Goal: Transaction & Acquisition: Book appointment/travel/reservation

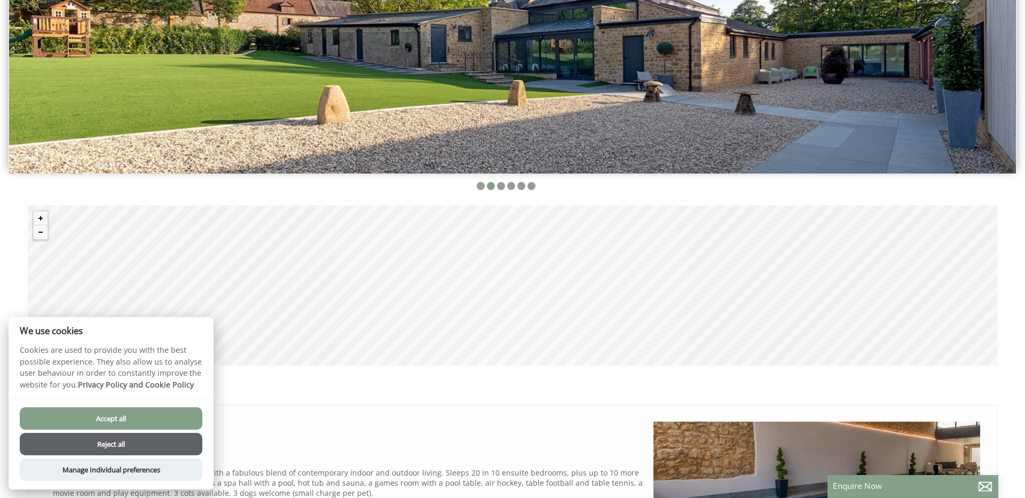
scroll to position [372, 0]
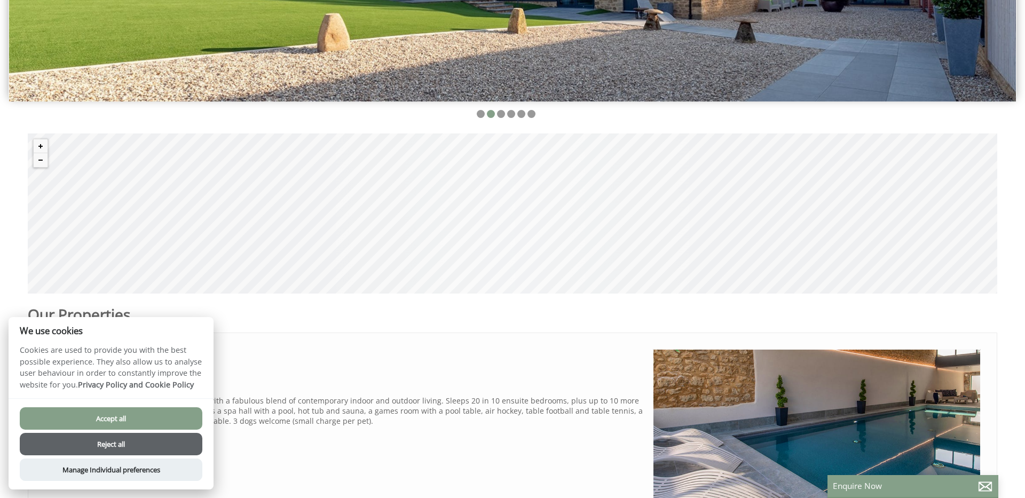
click at [175, 431] on div "Accept all Reject all" at bounding box center [111, 431] width 183 height 48
click at [179, 414] on button "Accept all" at bounding box center [111, 418] width 183 height 22
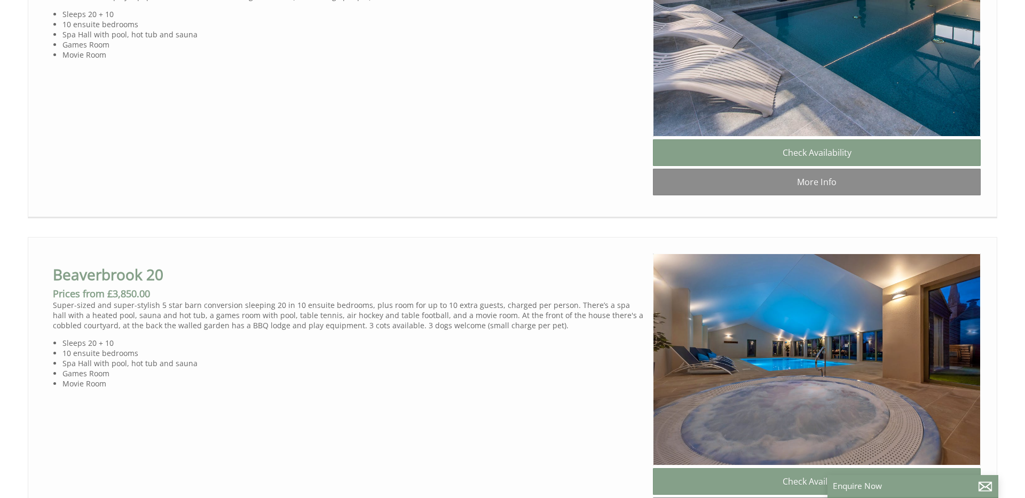
scroll to position [803, 0]
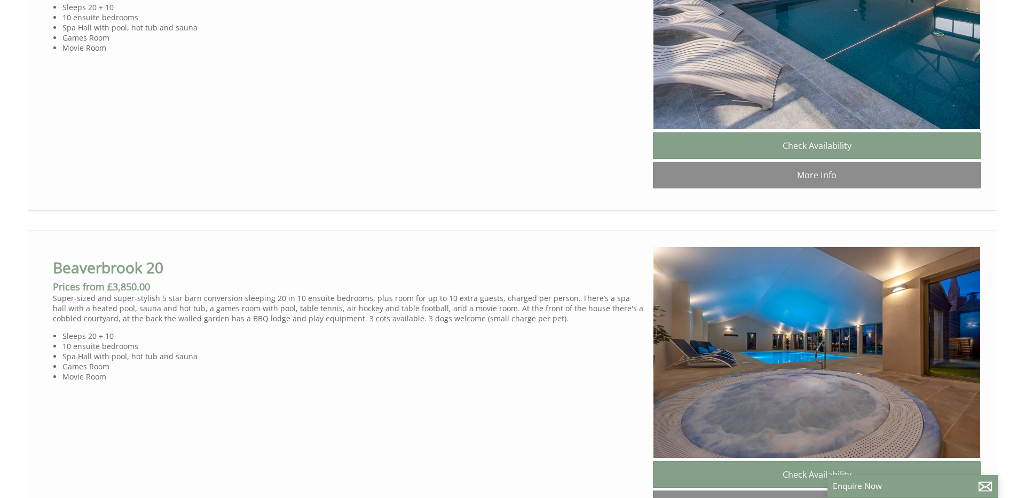
click at [177, 341] on li "10 ensuite bedrooms" at bounding box center [353, 346] width 582 height 10
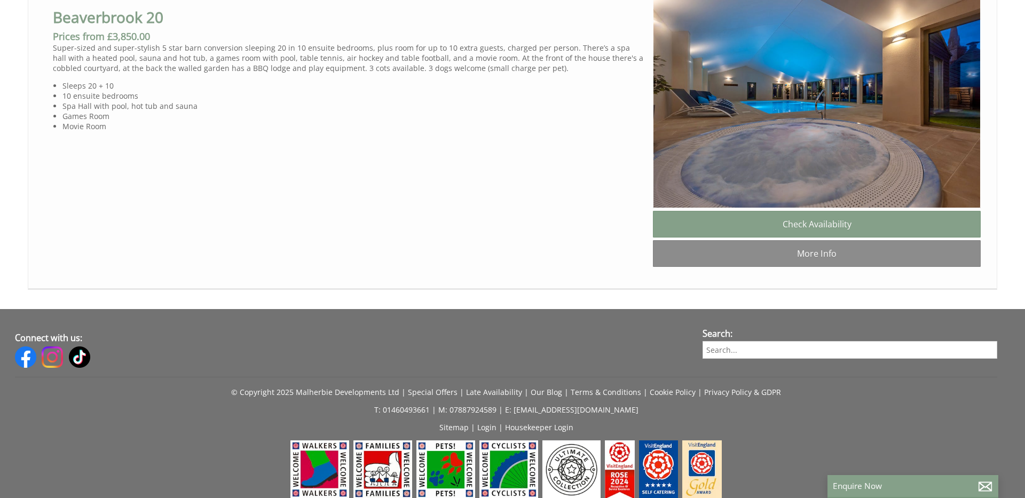
scroll to position [1099, 0]
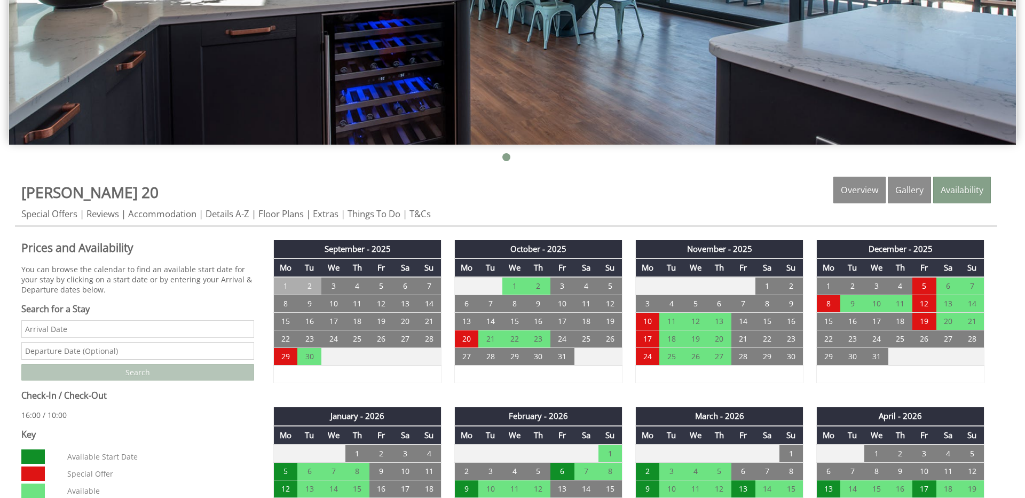
scroll to position [350, 0]
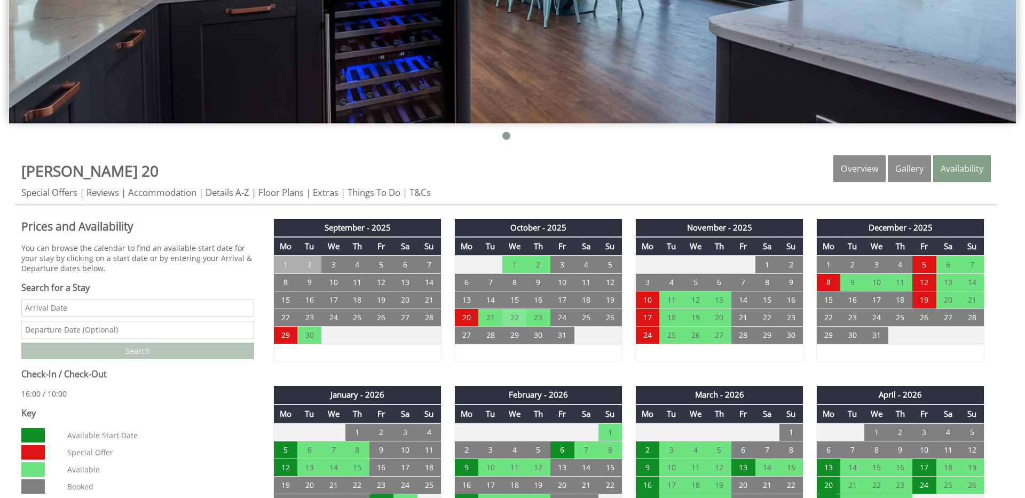
click at [513, 317] on td "22" at bounding box center [514, 318] width 24 height 18
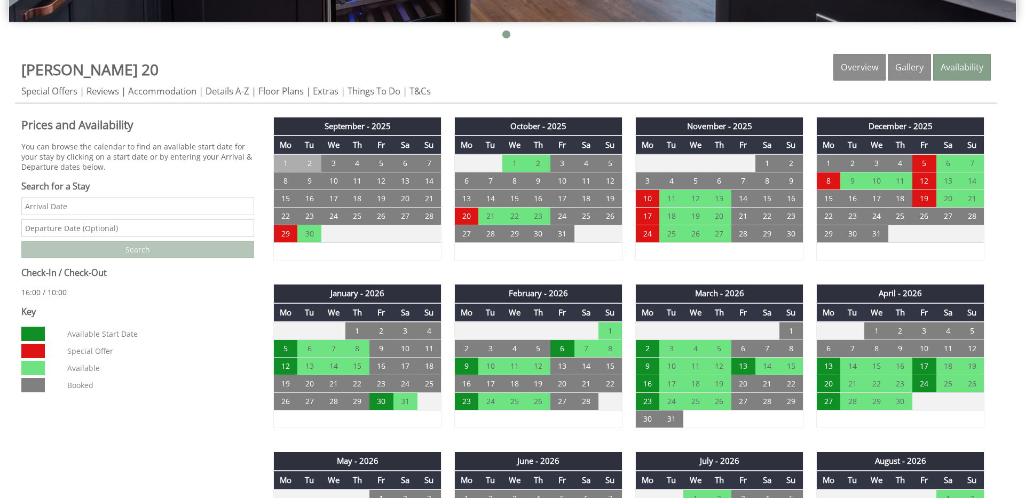
scroll to position [454, 0]
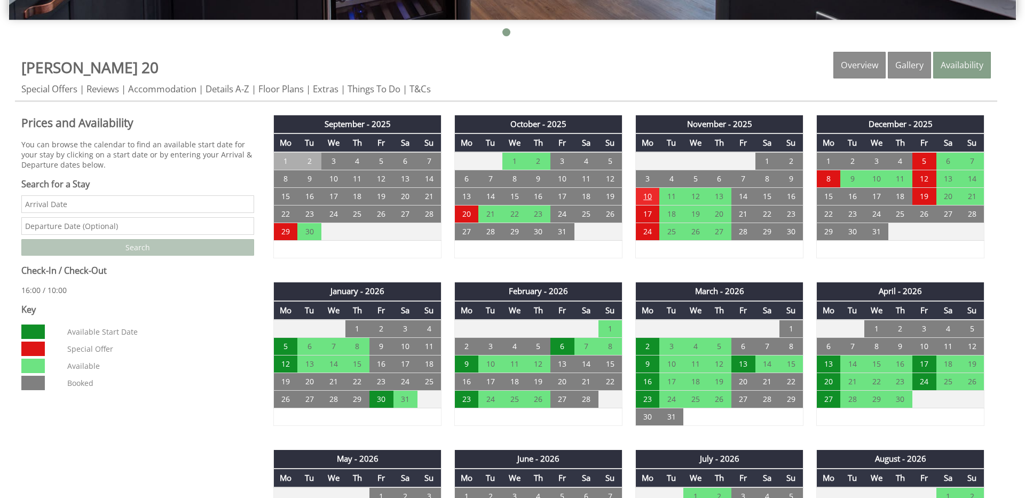
click at [650, 203] on td "10" at bounding box center [648, 197] width 24 height 18
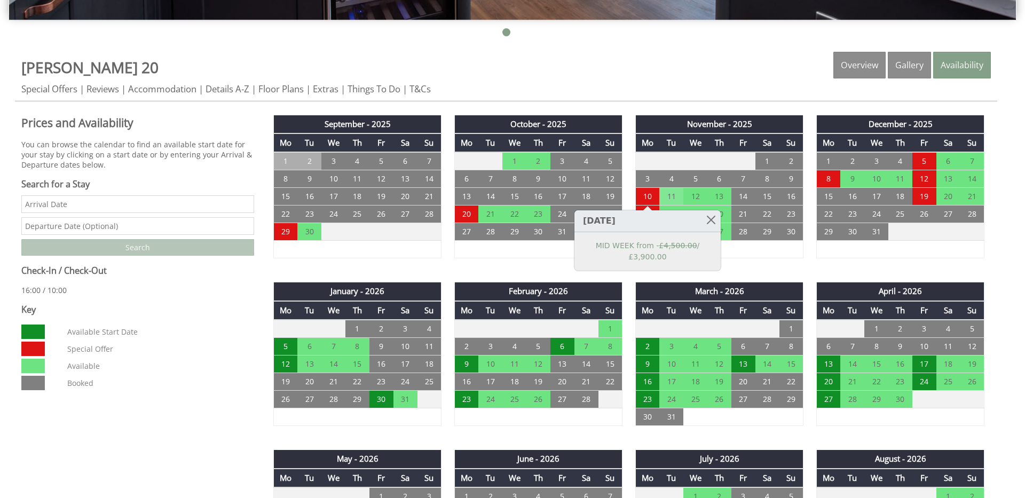
click at [664, 196] on td "11" at bounding box center [671, 197] width 24 height 18
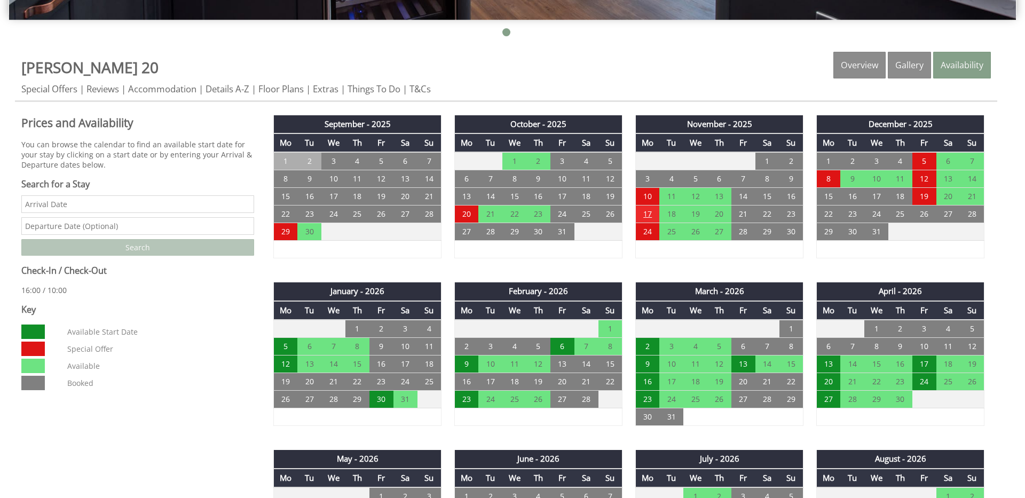
click at [650, 214] on td "17" at bounding box center [648, 215] width 24 height 18
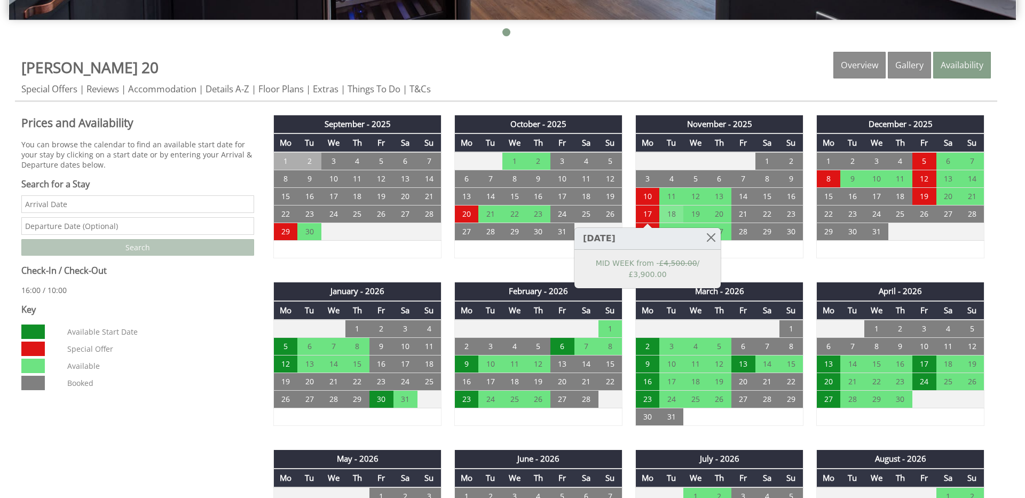
click at [676, 207] on td "18" at bounding box center [671, 215] width 24 height 18
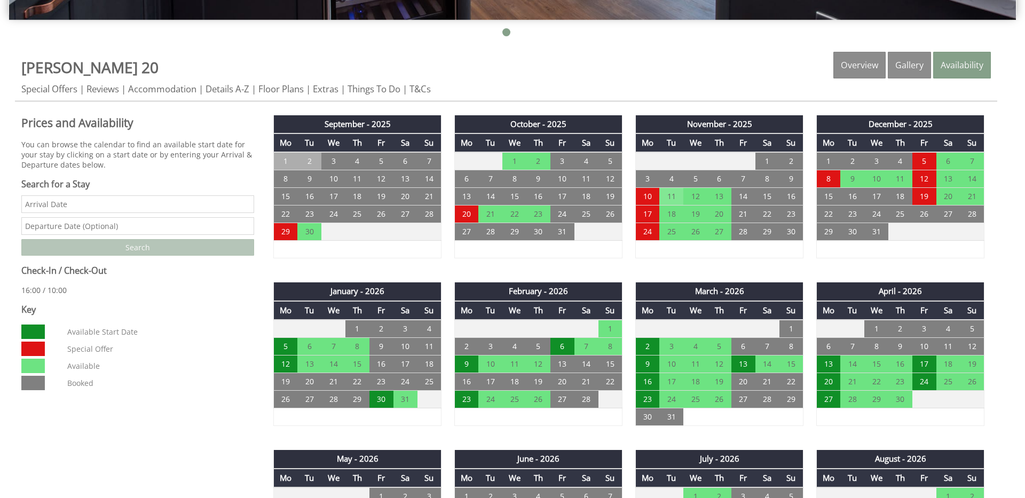
click at [681, 200] on td "11" at bounding box center [671, 197] width 24 height 18
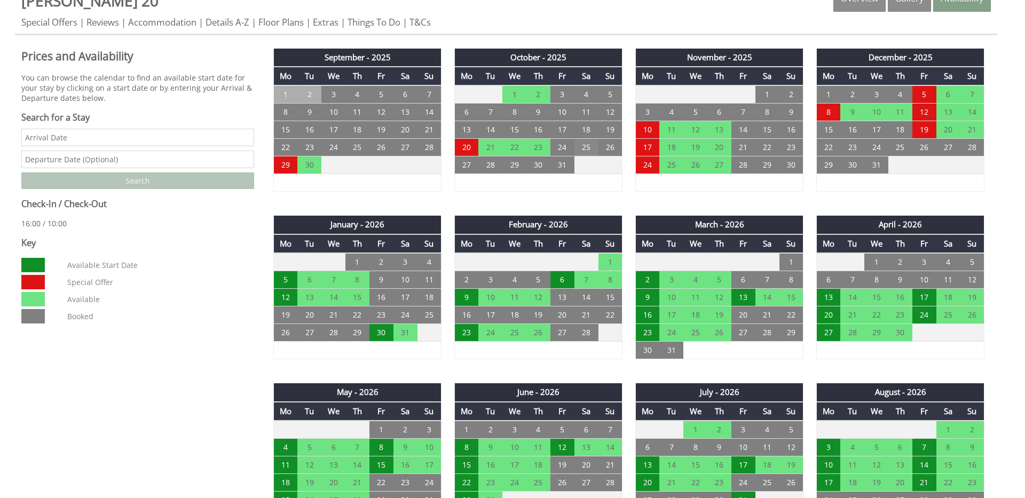
scroll to position [523, 0]
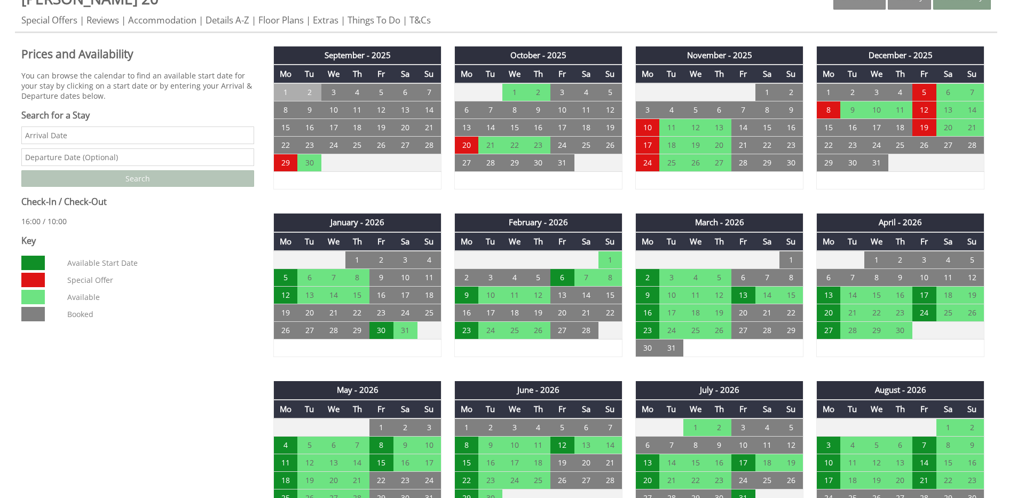
click at [161, 128] on input "Date" at bounding box center [137, 136] width 233 height 18
click at [85, 137] on input "[DATE]" at bounding box center [137, 136] width 233 height 18
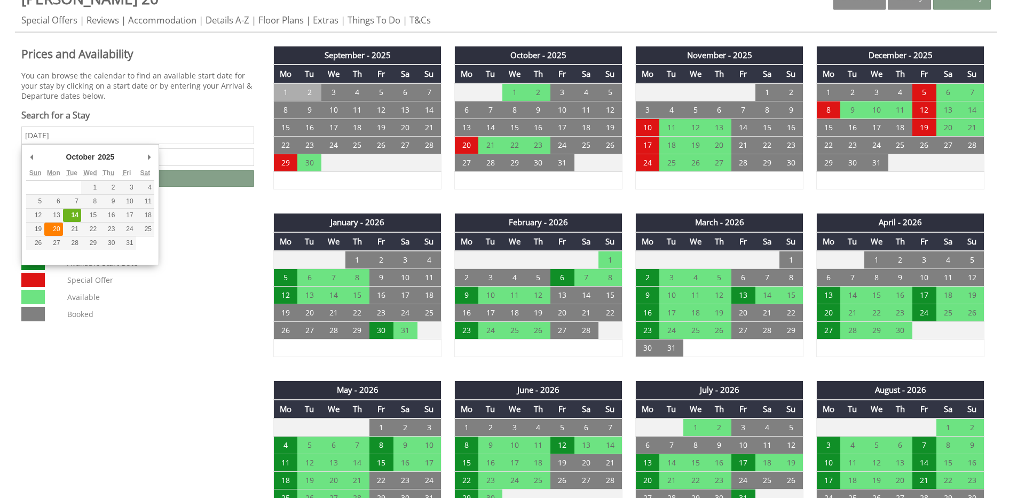
type input "[DATE]"
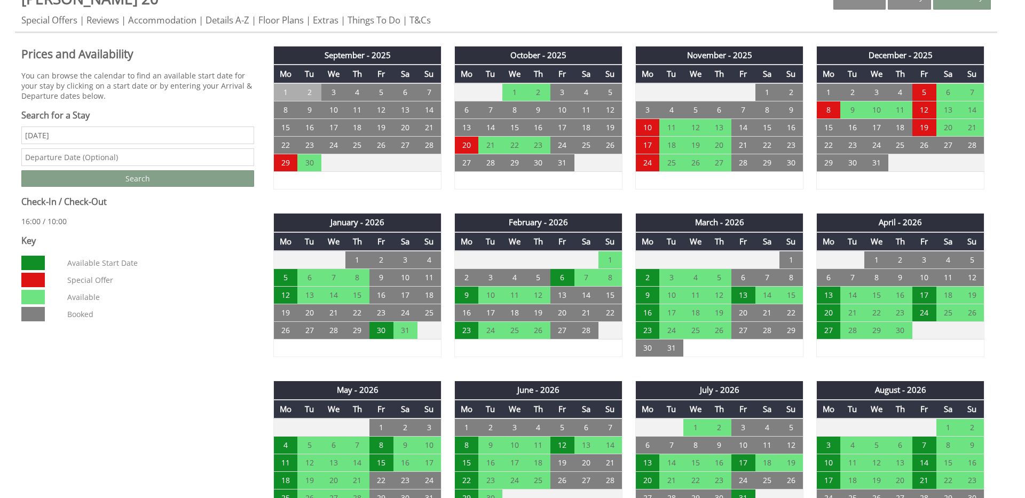
click at [85, 155] on input "text" at bounding box center [137, 157] width 233 height 18
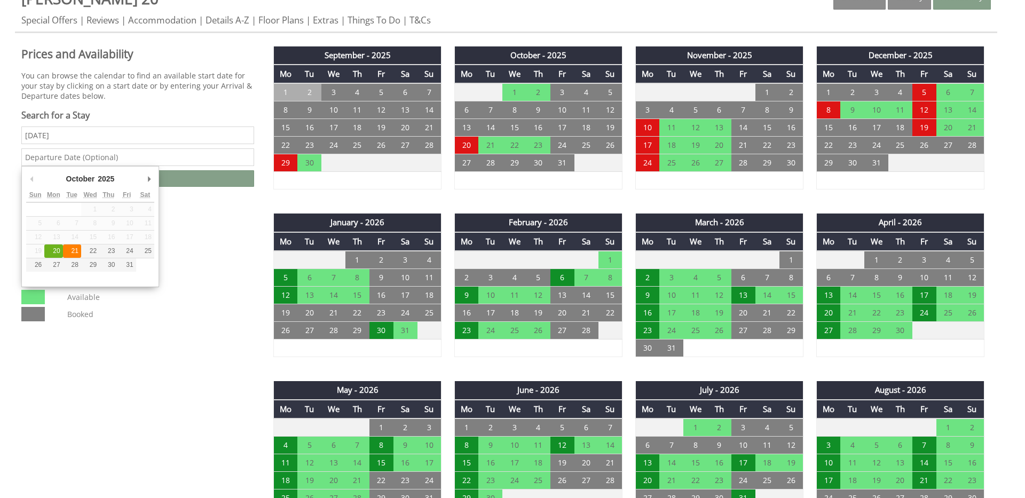
type input "[DATE]"
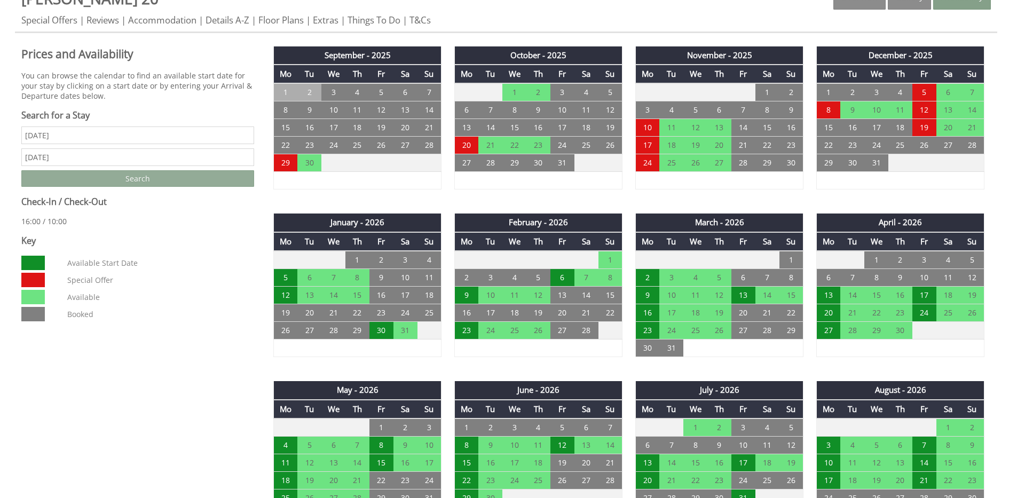
click at [149, 177] on input "Search" at bounding box center [137, 178] width 233 height 17
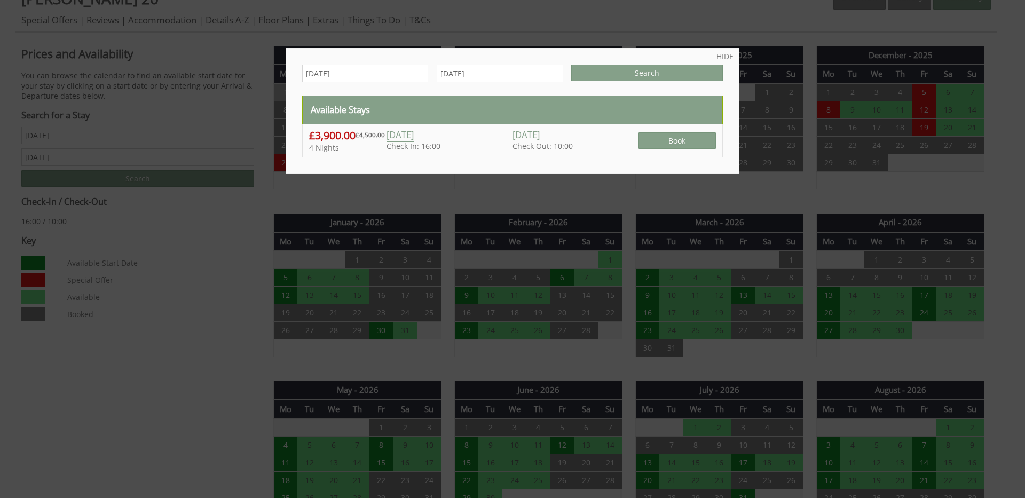
click at [727, 58] on link "HIDE" at bounding box center [724, 56] width 17 height 10
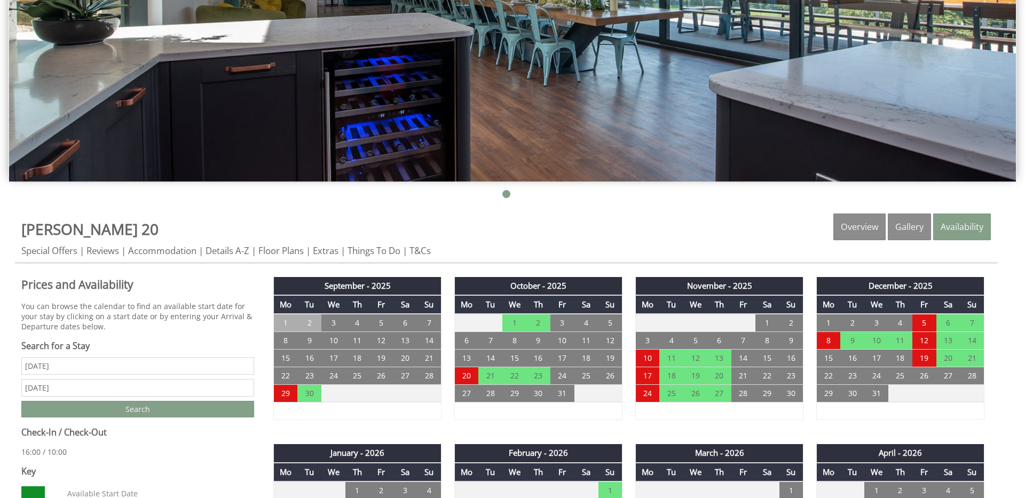
scroll to position [298, 0]
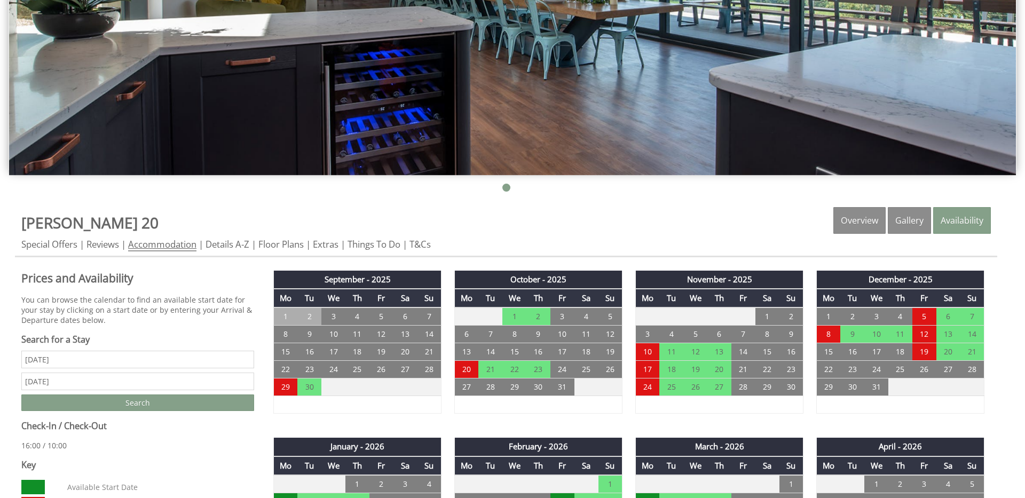
click at [166, 239] on link "Accommodation" at bounding box center [162, 244] width 68 height 13
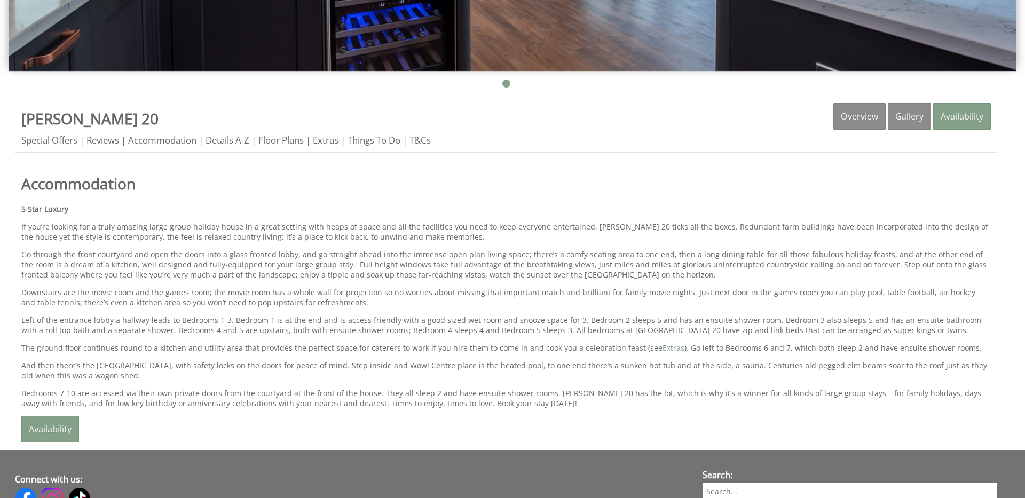
scroll to position [404, 0]
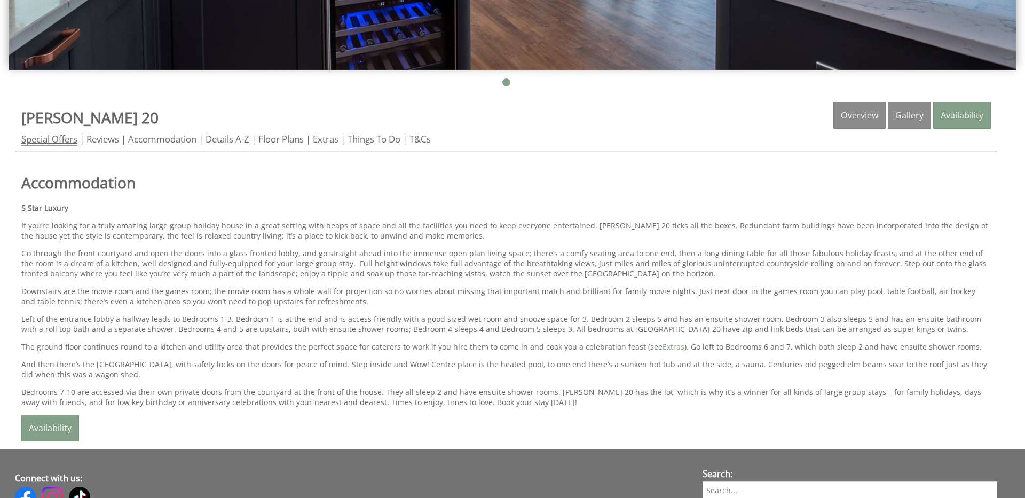
click at [54, 144] on link "Special Offers" at bounding box center [49, 139] width 56 height 13
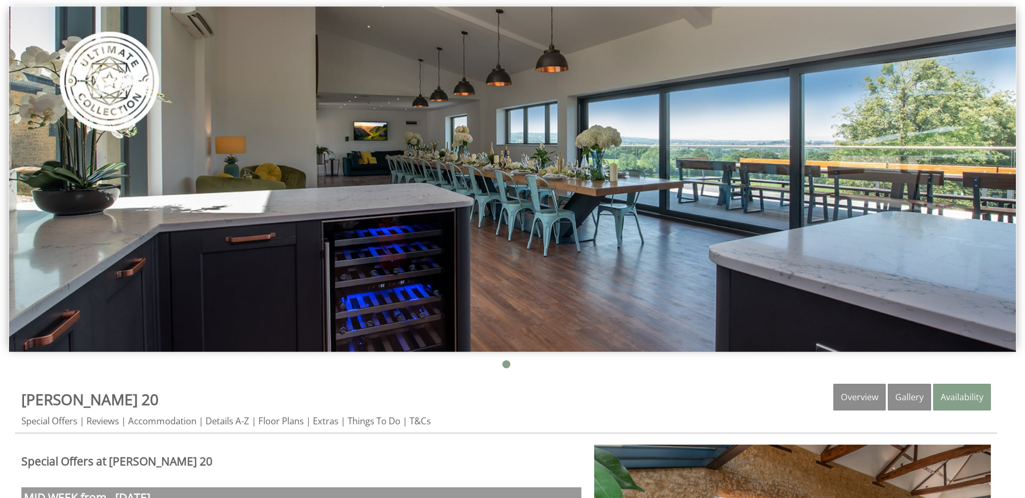
scroll to position [124, 0]
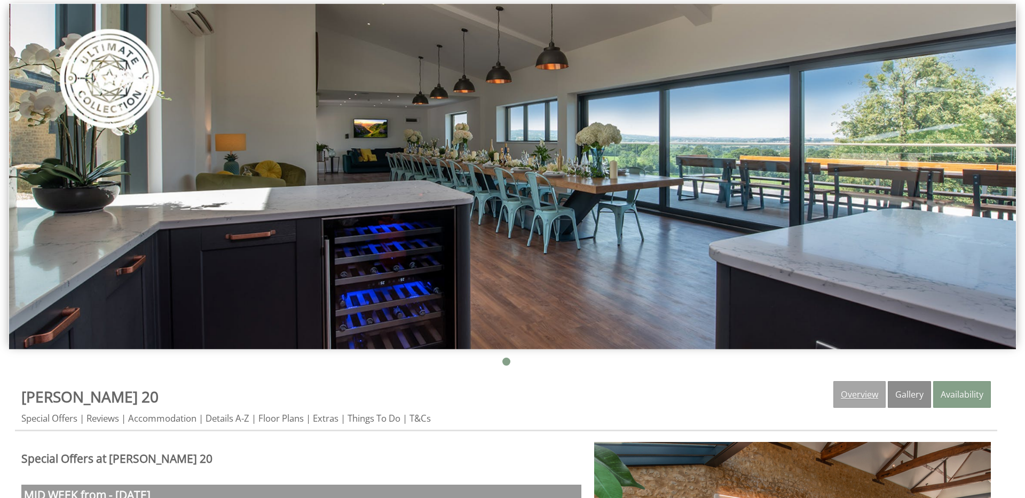
click at [860, 384] on link "Overview" at bounding box center [859, 394] width 52 height 27
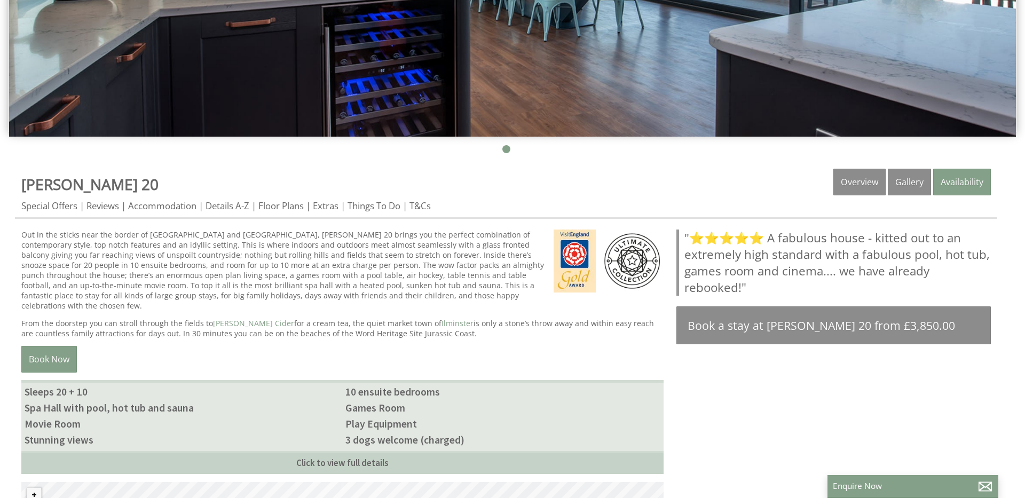
scroll to position [337, 0]
drag, startPoint x: 86, startPoint y: 185, endPoint x: 17, endPoint y: 180, distance: 69.6
click at [17, 180] on div "Properties [PERSON_NAME] 20 Overview Gallery Availability Special Offers Review…" at bounding box center [506, 193] width 982 height 50
click at [57, 187] on span "[PERSON_NAME] 20" at bounding box center [89, 184] width 137 height 20
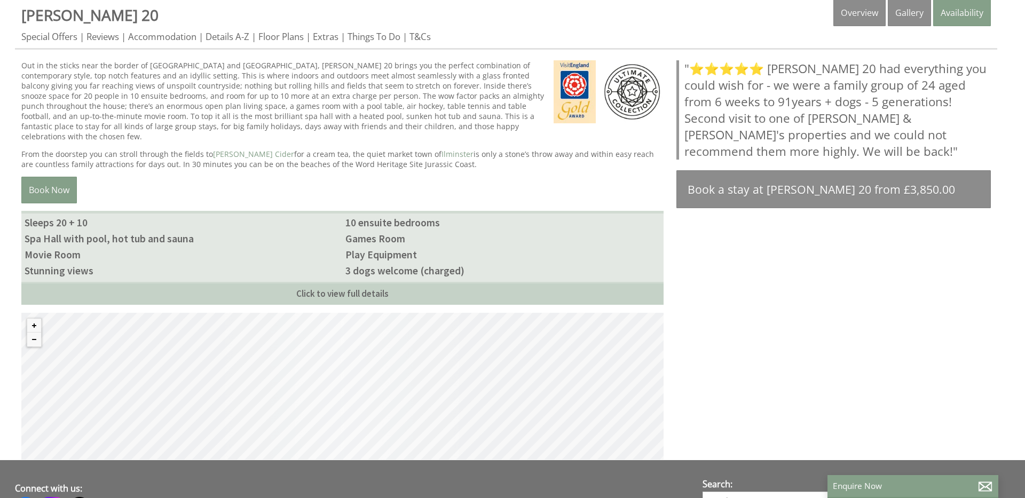
scroll to position [630, 0]
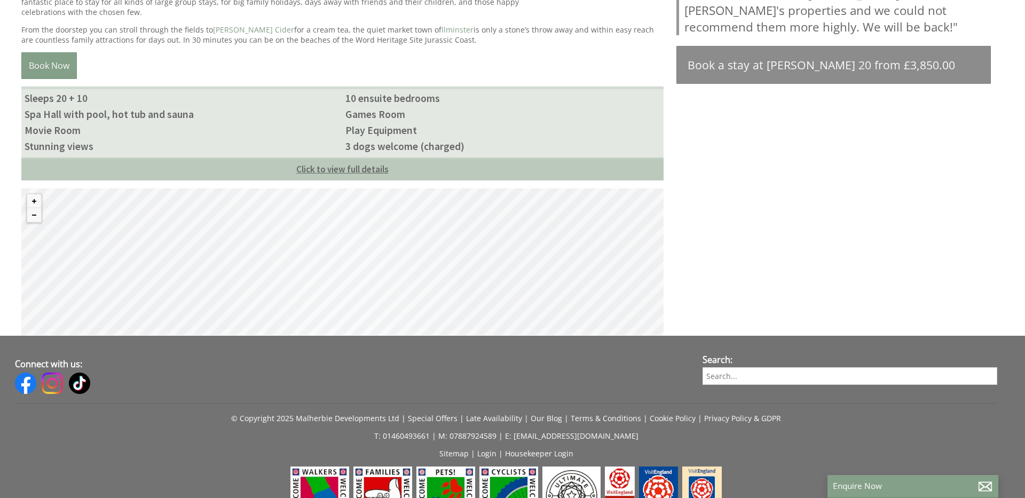
click at [408, 159] on link "Click to view full details" at bounding box center [342, 168] width 642 height 23
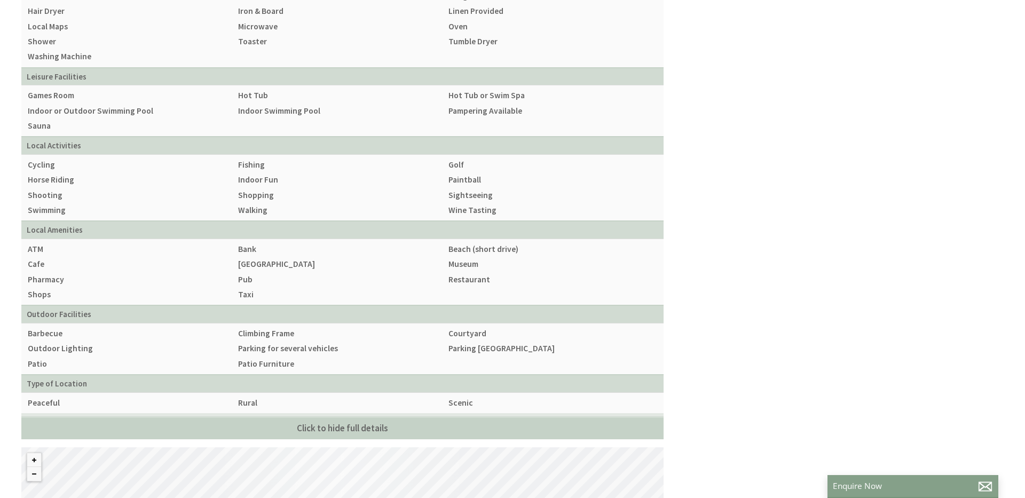
scroll to position [1265, 0]
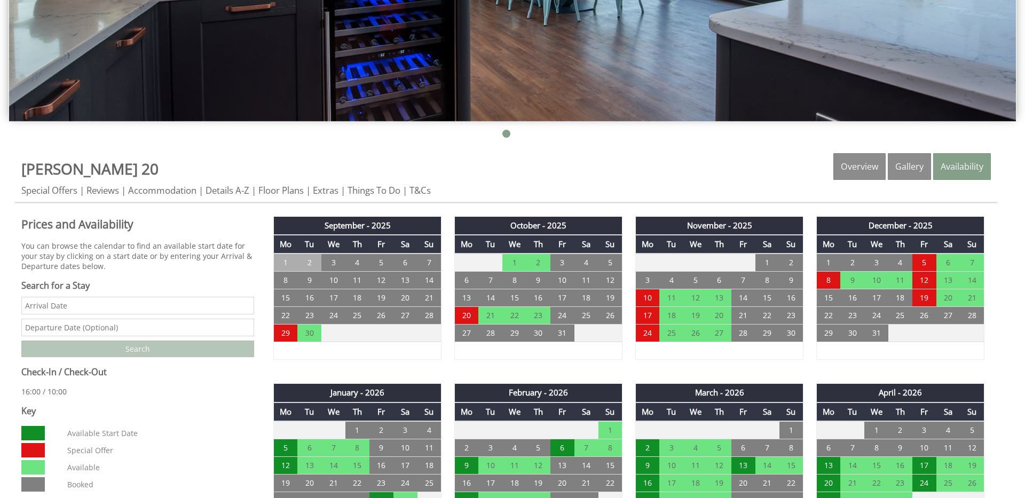
scroll to position [354, 0]
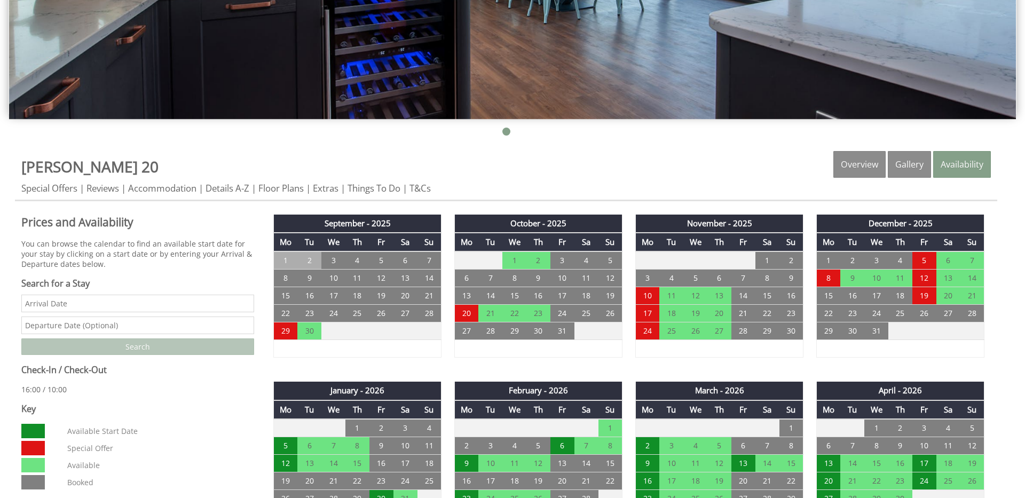
click at [401, 176] on div "Properties [PERSON_NAME] 20 Overview Gallery Availability Special Offers Review…" at bounding box center [506, 176] width 982 height 50
click at [399, 187] on link "Things To Do" at bounding box center [374, 188] width 53 height 13
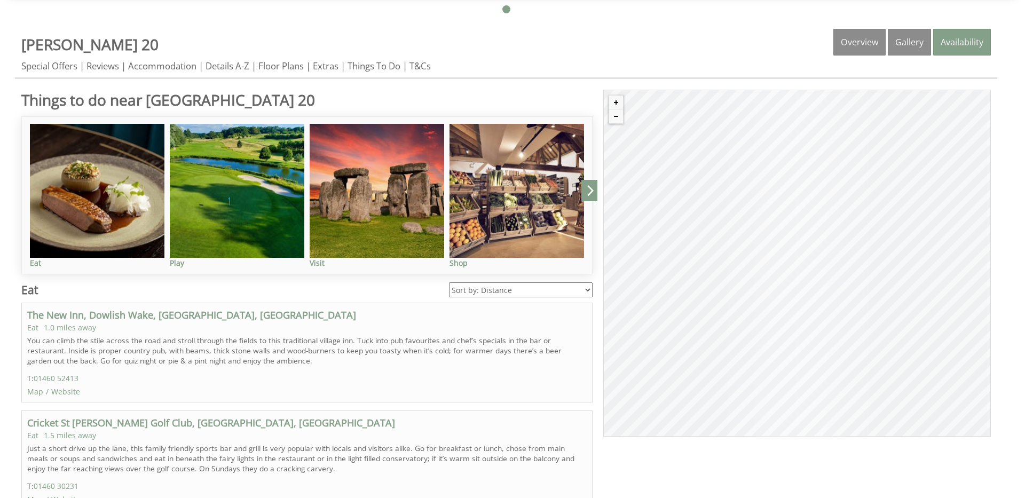
scroll to position [476, 0]
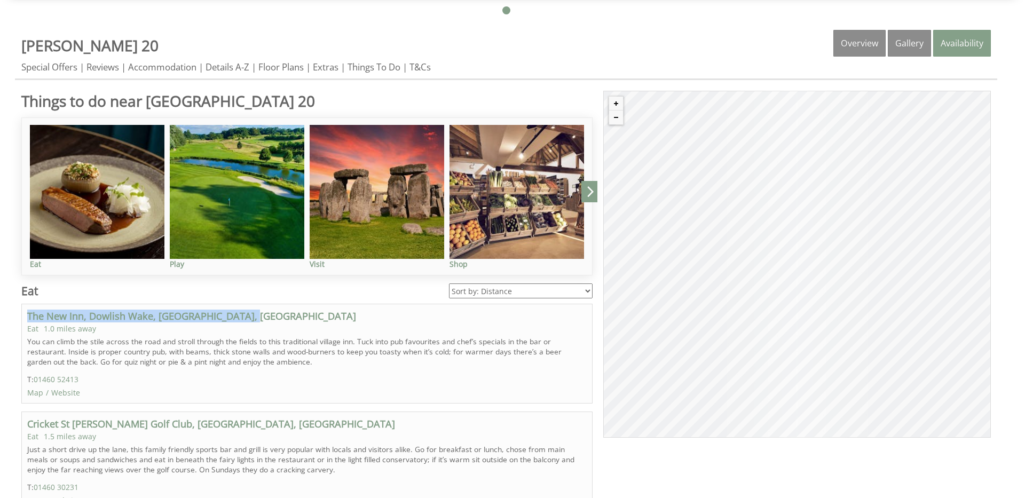
drag, startPoint x: 285, startPoint y: 318, endPoint x: 20, endPoint y: 310, distance: 264.9
copy link "The New Inn, Dowlish Wake, Ilminster, Somerset"
